Goal: Navigation & Orientation: Find specific page/section

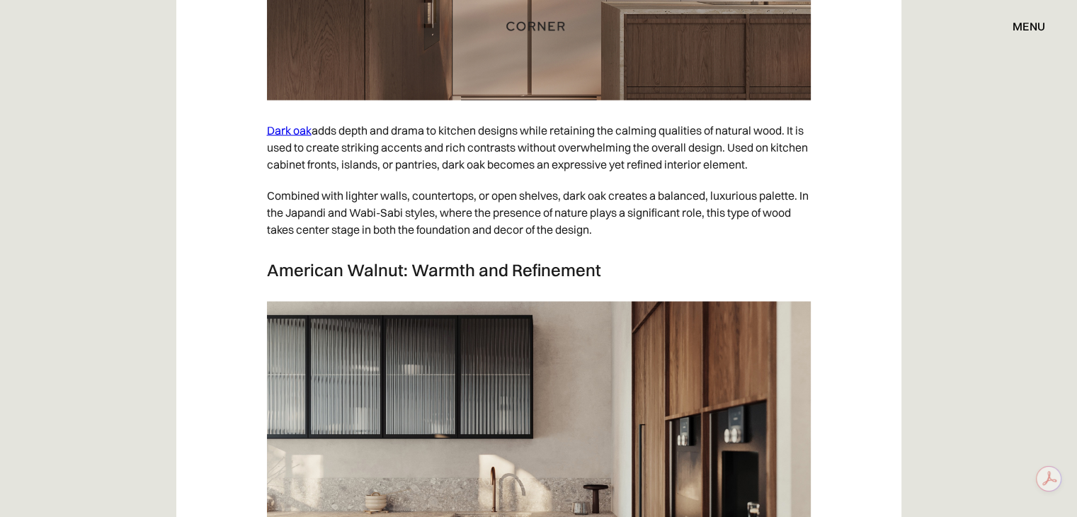
scroll to position [2832, 0]
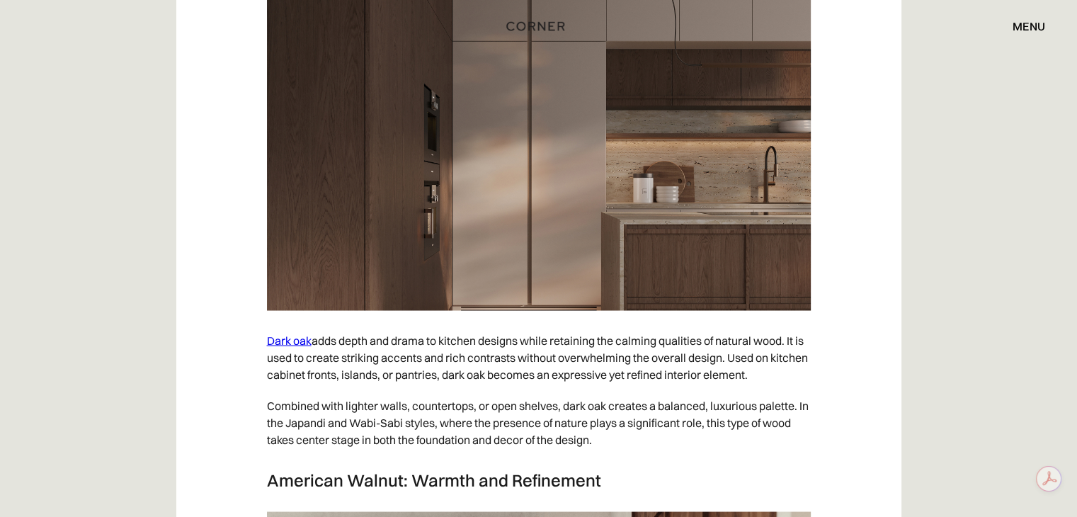
click at [516, 210] on img at bounding box center [539, 119] width 544 height 382
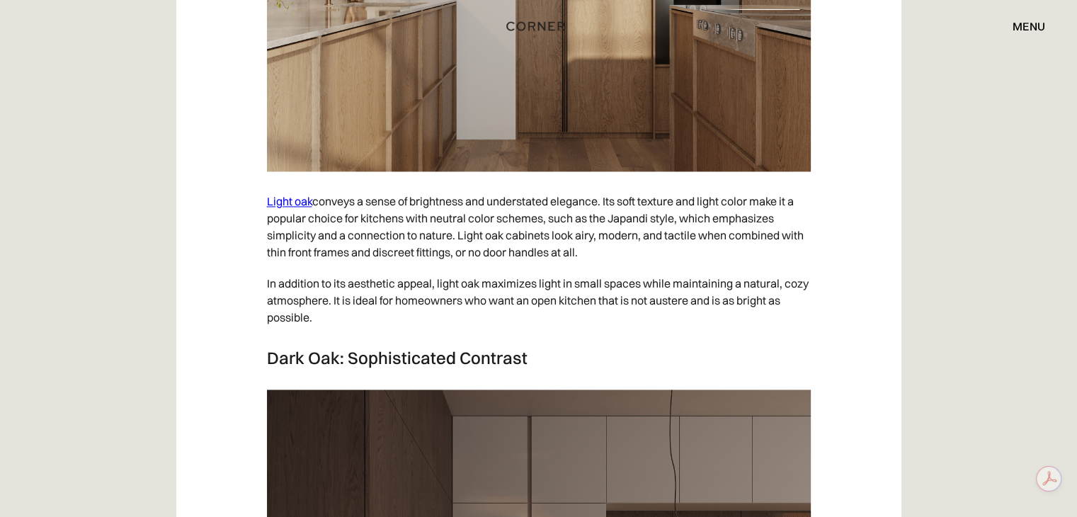
scroll to position [2054, 0]
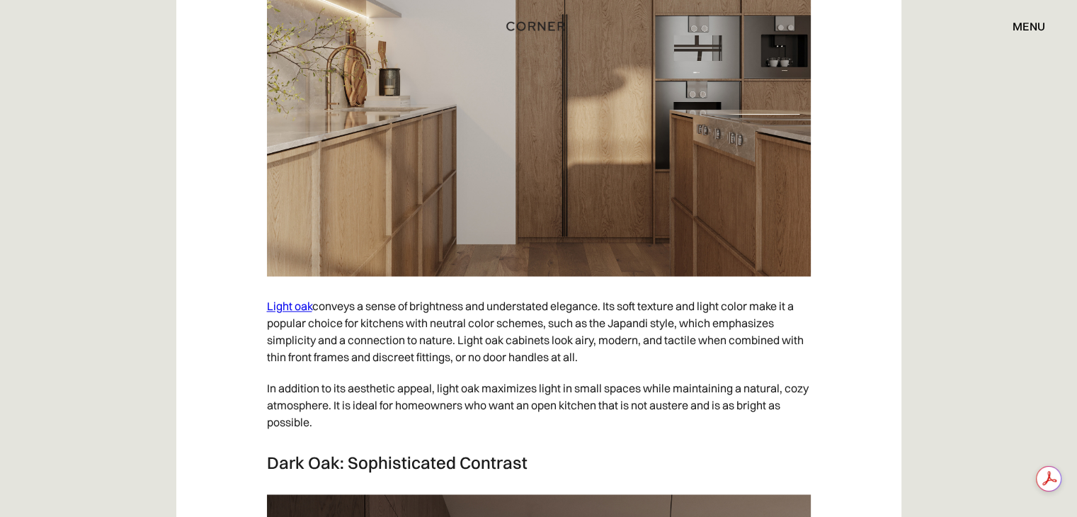
click at [1039, 18] on div "menu close" at bounding box center [1021, 26] width 47 height 24
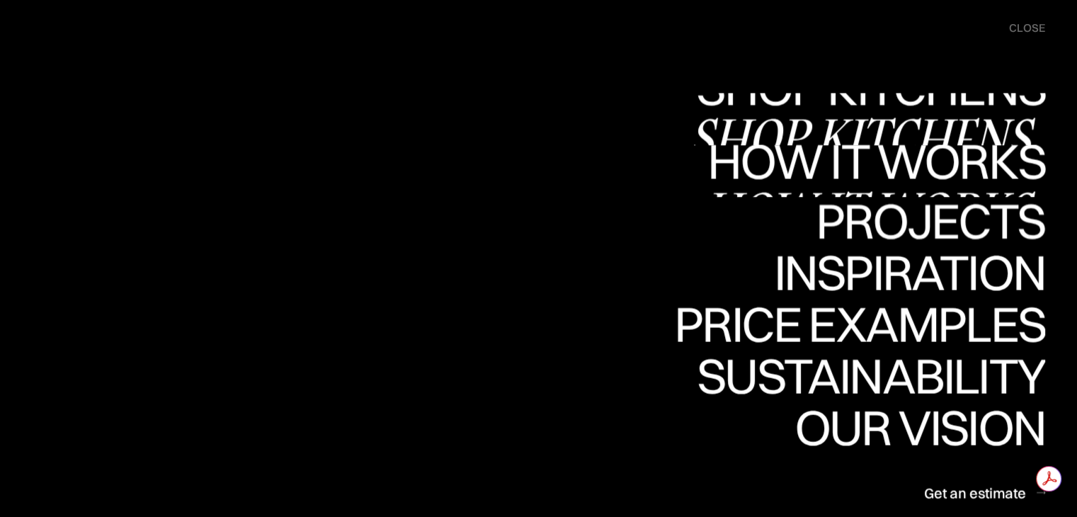
click at [954, 215] on div "Projects" at bounding box center [930, 220] width 229 height 50
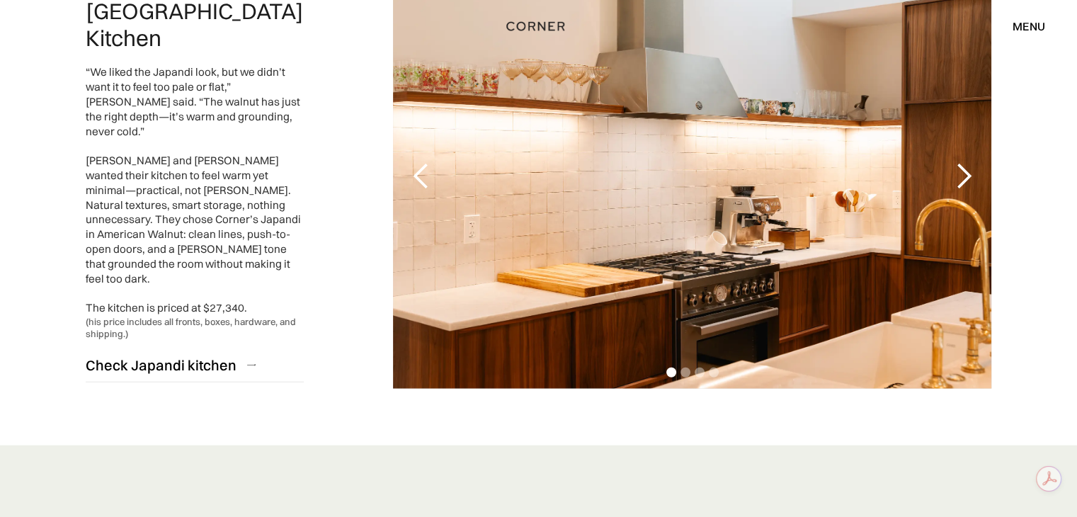
scroll to position [3177, 0]
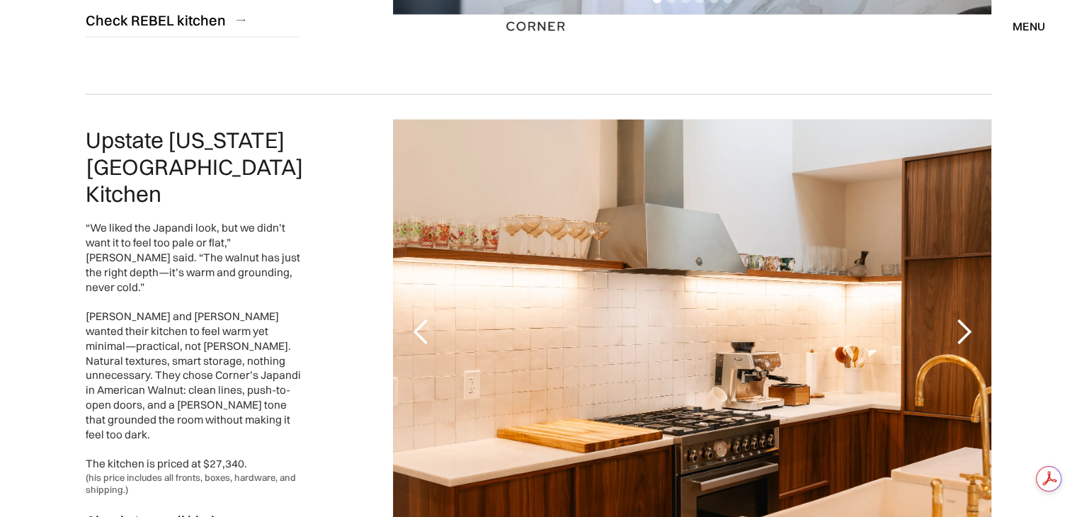
click at [962, 318] on div "next slide" at bounding box center [963, 332] width 28 height 28
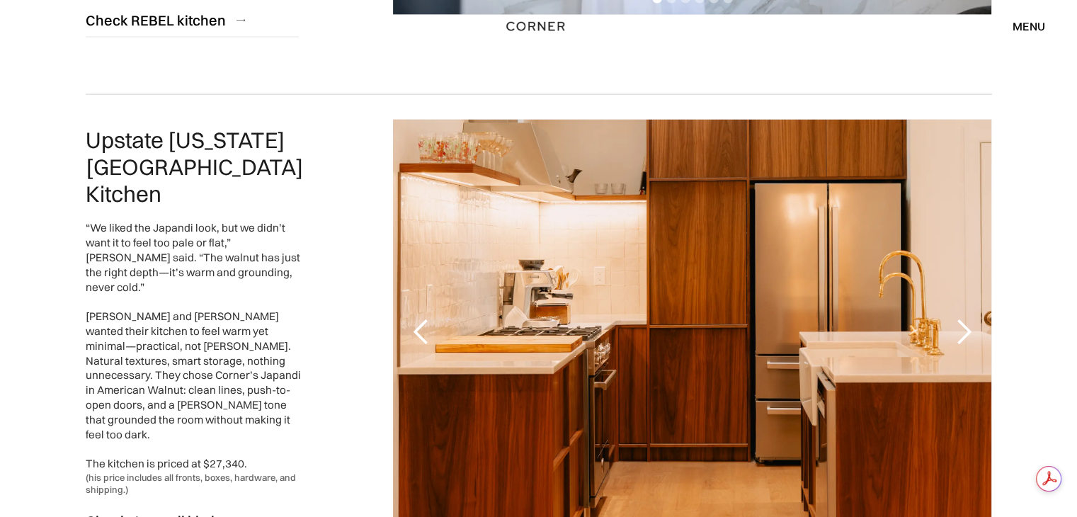
click at [962, 318] on div "next slide" at bounding box center [963, 332] width 28 height 28
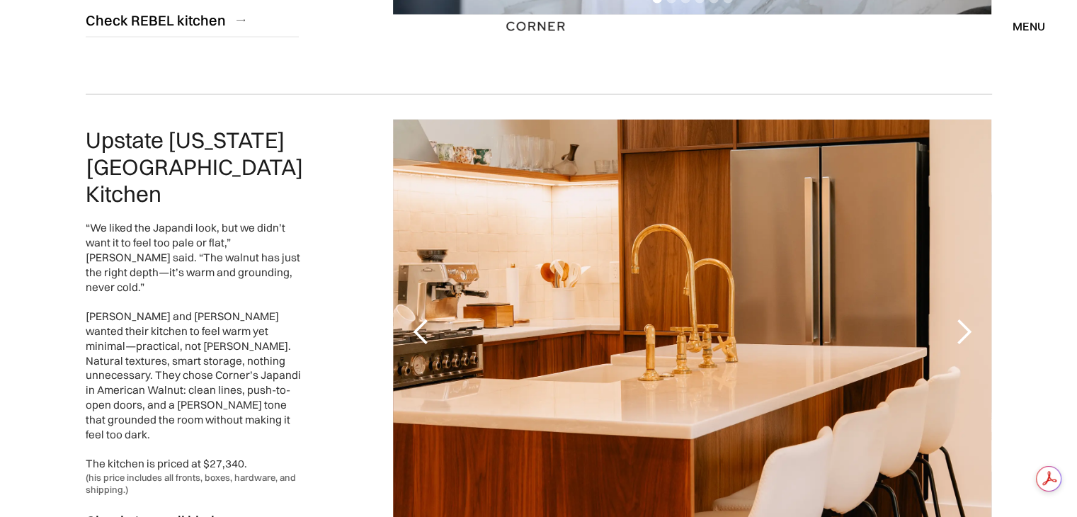
click at [1019, 16] on div "menu close" at bounding box center [1021, 26] width 47 height 24
